Goal: Find specific page/section: Find specific page/section

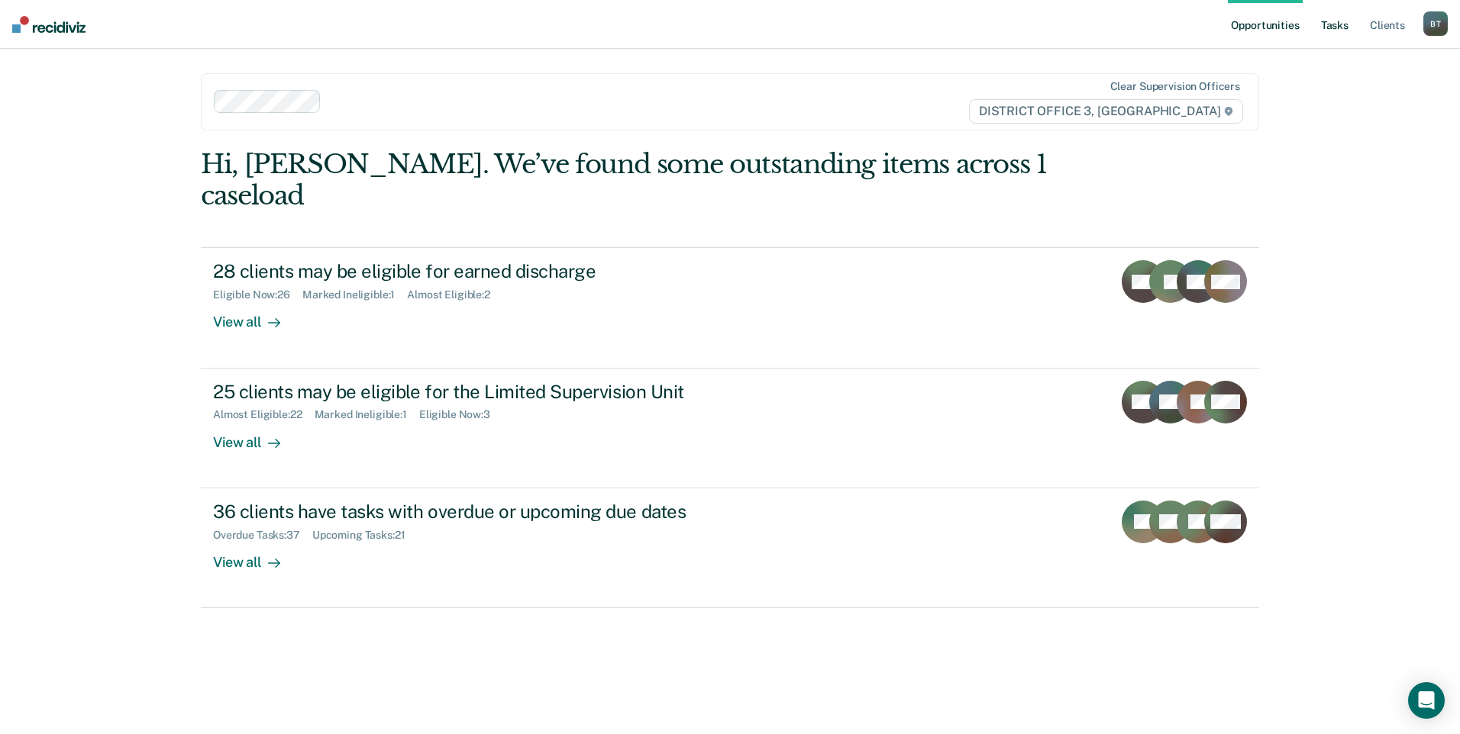
click at [1336, 24] on link "Tasks" at bounding box center [1335, 24] width 34 height 49
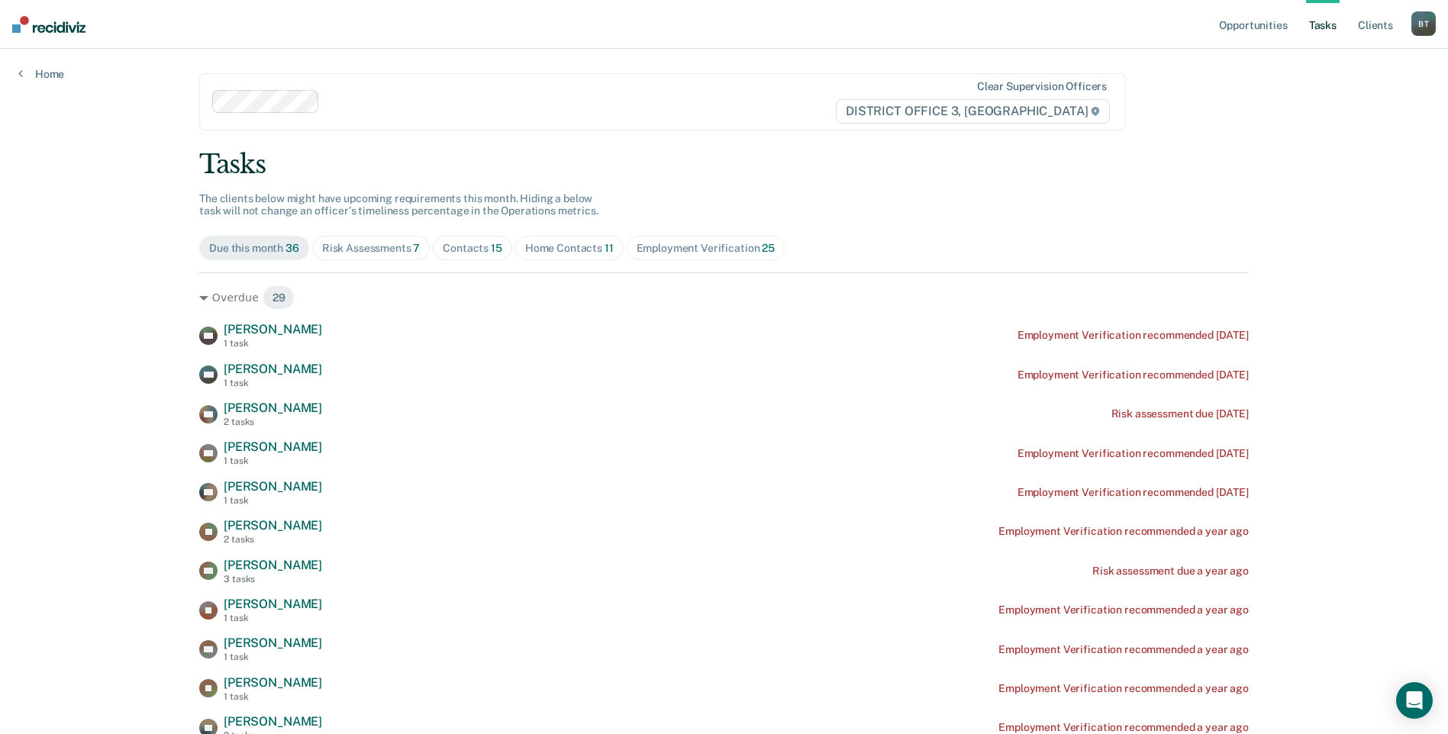
click at [582, 248] on div "Home Contacts 11" at bounding box center [569, 248] width 89 height 13
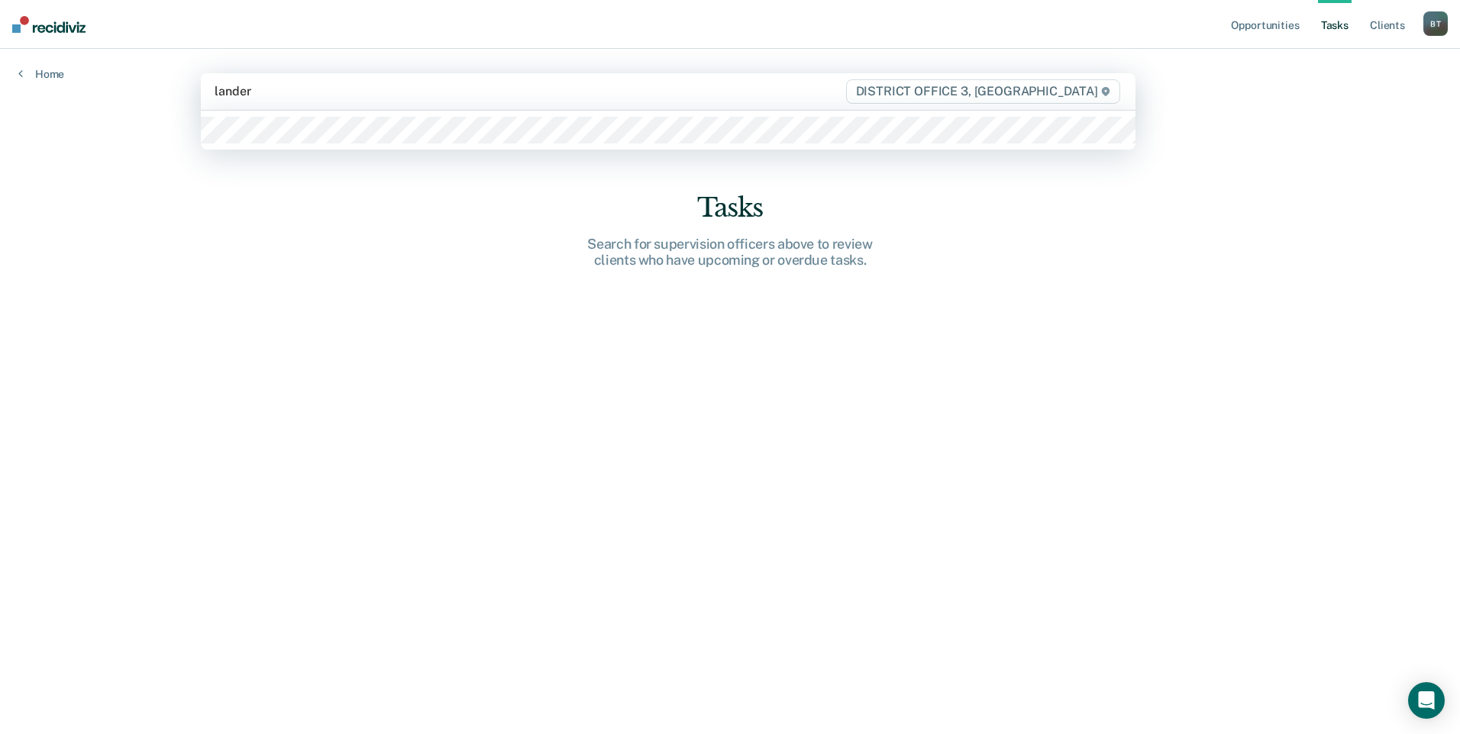
type input "[PERSON_NAME]"
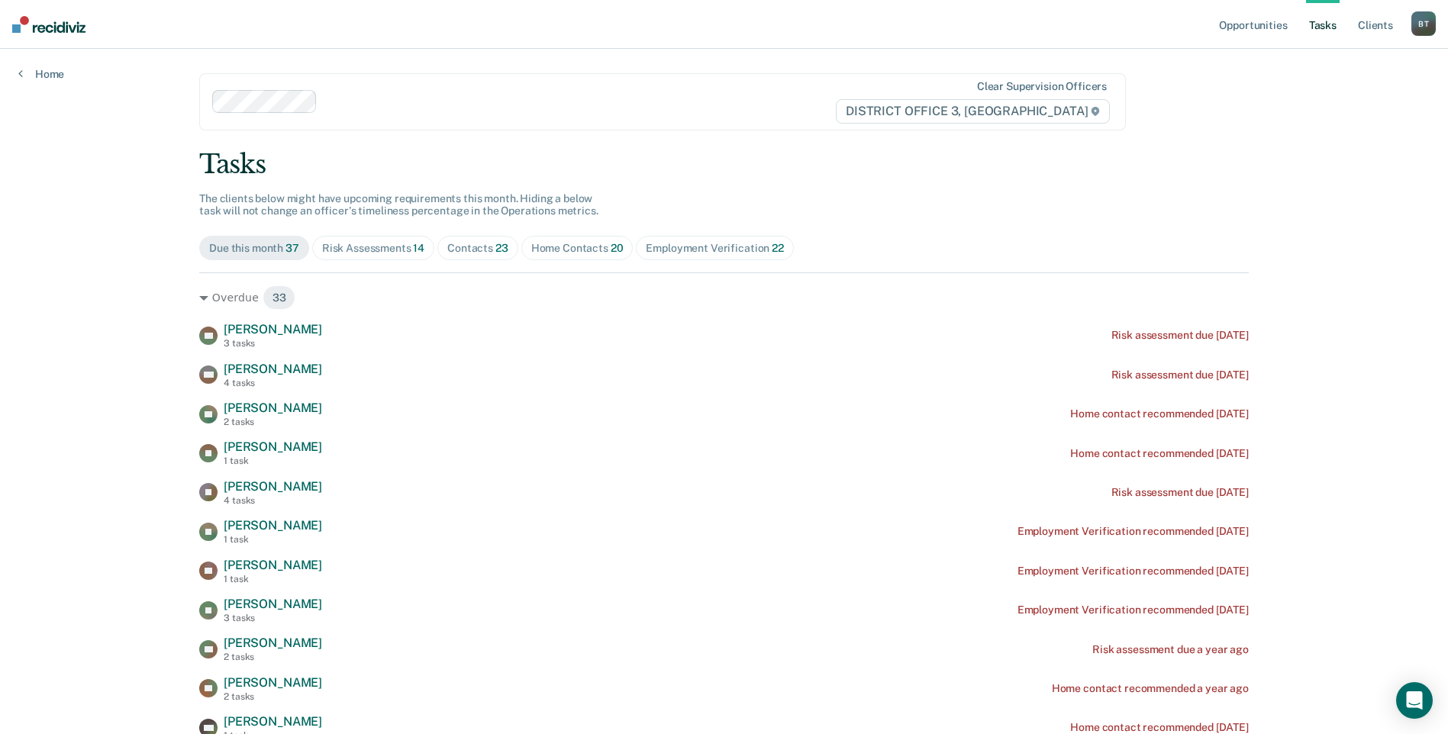
click at [544, 250] on div "Home Contacts 20" at bounding box center [577, 248] width 92 height 13
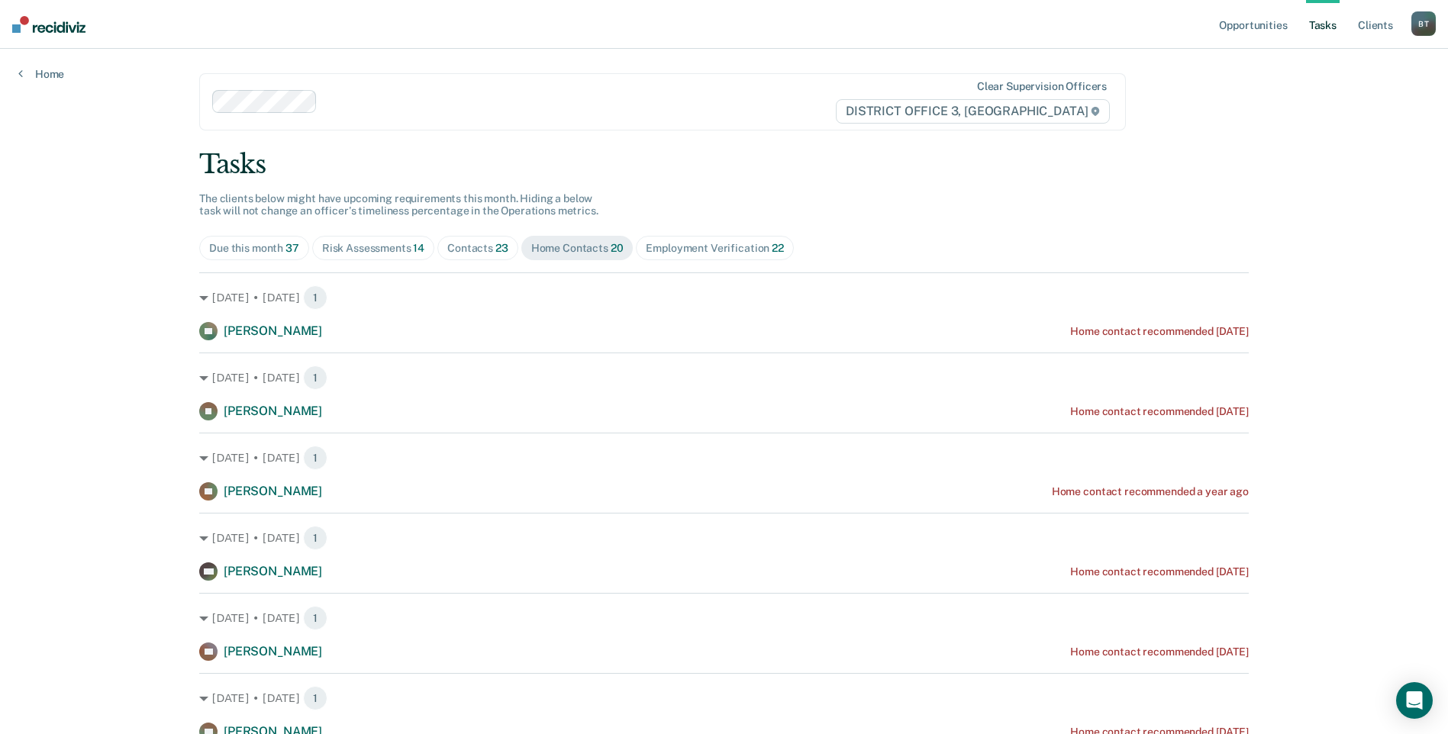
click at [460, 244] on div "Contacts 23" at bounding box center [477, 248] width 61 height 13
